Goal: Task Accomplishment & Management: Use online tool/utility

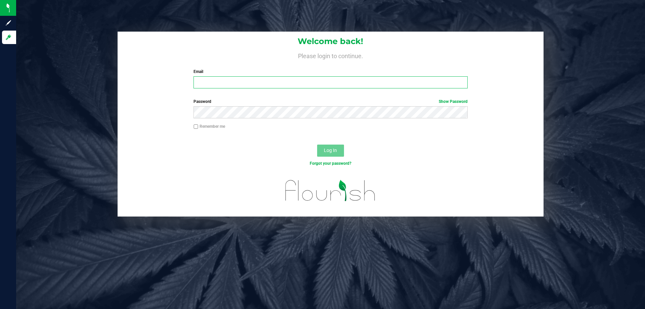
click at [253, 87] on input "Email" at bounding box center [331, 82] width 274 height 12
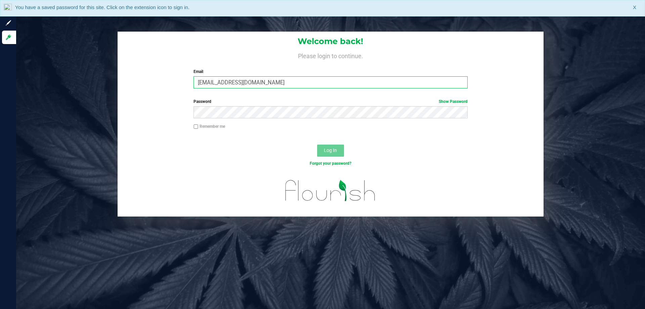
type input "[EMAIL_ADDRESS][DOMAIN_NAME]"
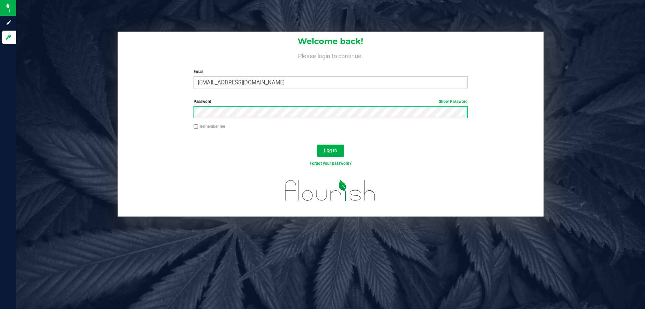
click at [317, 144] on button "Log In" at bounding box center [330, 150] width 27 height 12
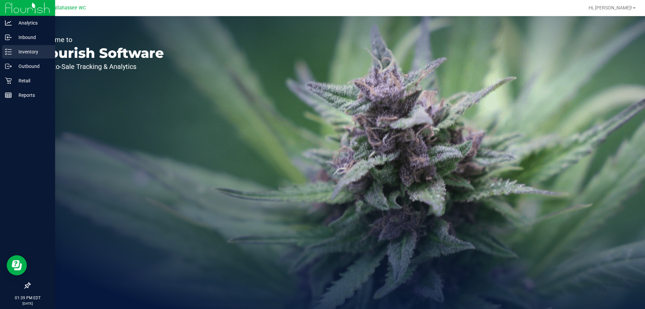
click at [9, 53] on icon at bounding box center [8, 51] width 7 height 7
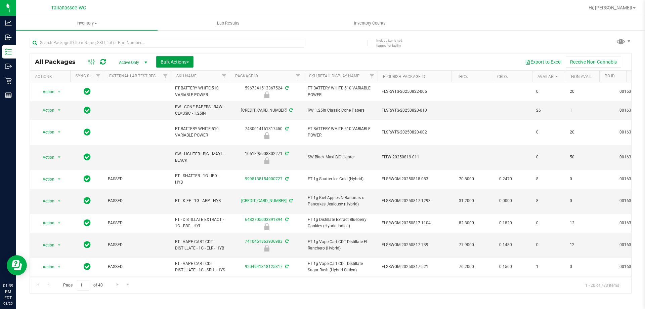
click at [186, 64] on span "Bulk Actions" at bounding box center [175, 61] width 29 height 5
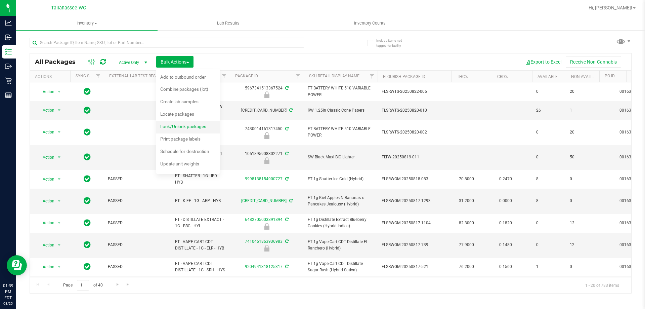
click at [203, 129] on span "Lock/Unlock packages" at bounding box center [183, 126] width 46 height 5
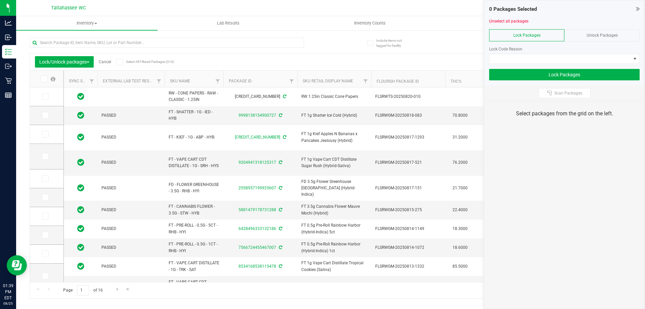
click at [612, 40] on div "Unlock Packages" at bounding box center [601, 35] width 75 height 12
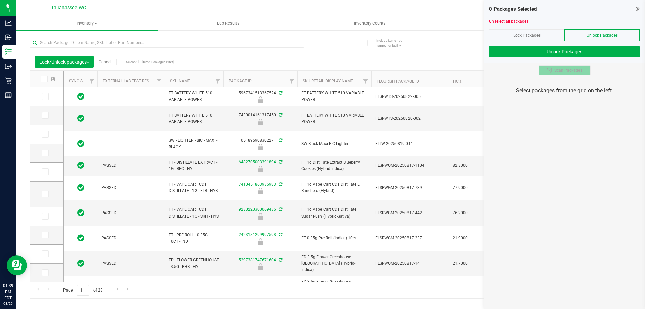
click at [566, 72] on span "Scan Packages" at bounding box center [568, 70] width 28 height 5
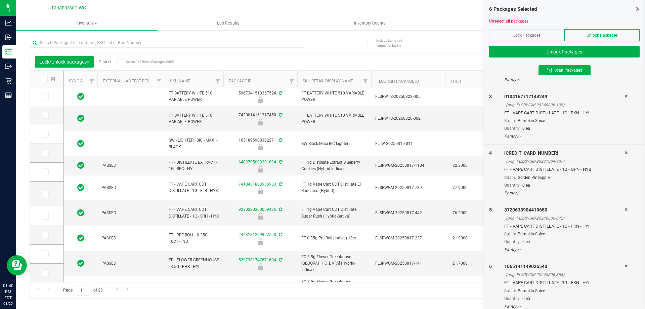
scroll to position [126, 0]
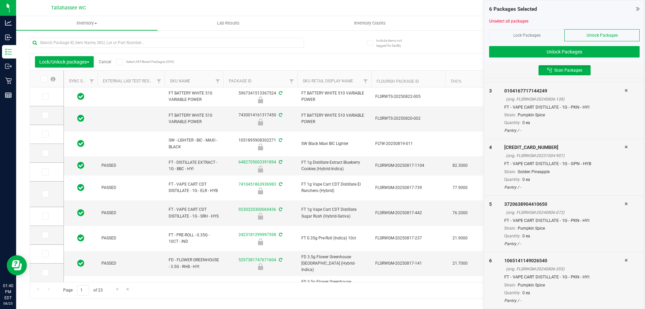
click at [625, 259] on icon at bounding box center [626, 260] width 3 height 4
click at [540, 49] on button "Unlock Packages" at bounding box center [564, 51] width 151 height 11
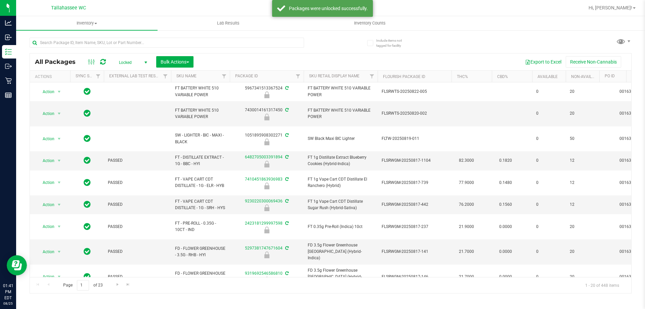
click at [135, 58] on span "Locked" at bounding box center [131, 62] width 37 height 9
click at [135, 74] on li "Active Only" at bounding box center [131, 73] width 36 height 10
